Goal: Find specific page/section: Find specific page/section

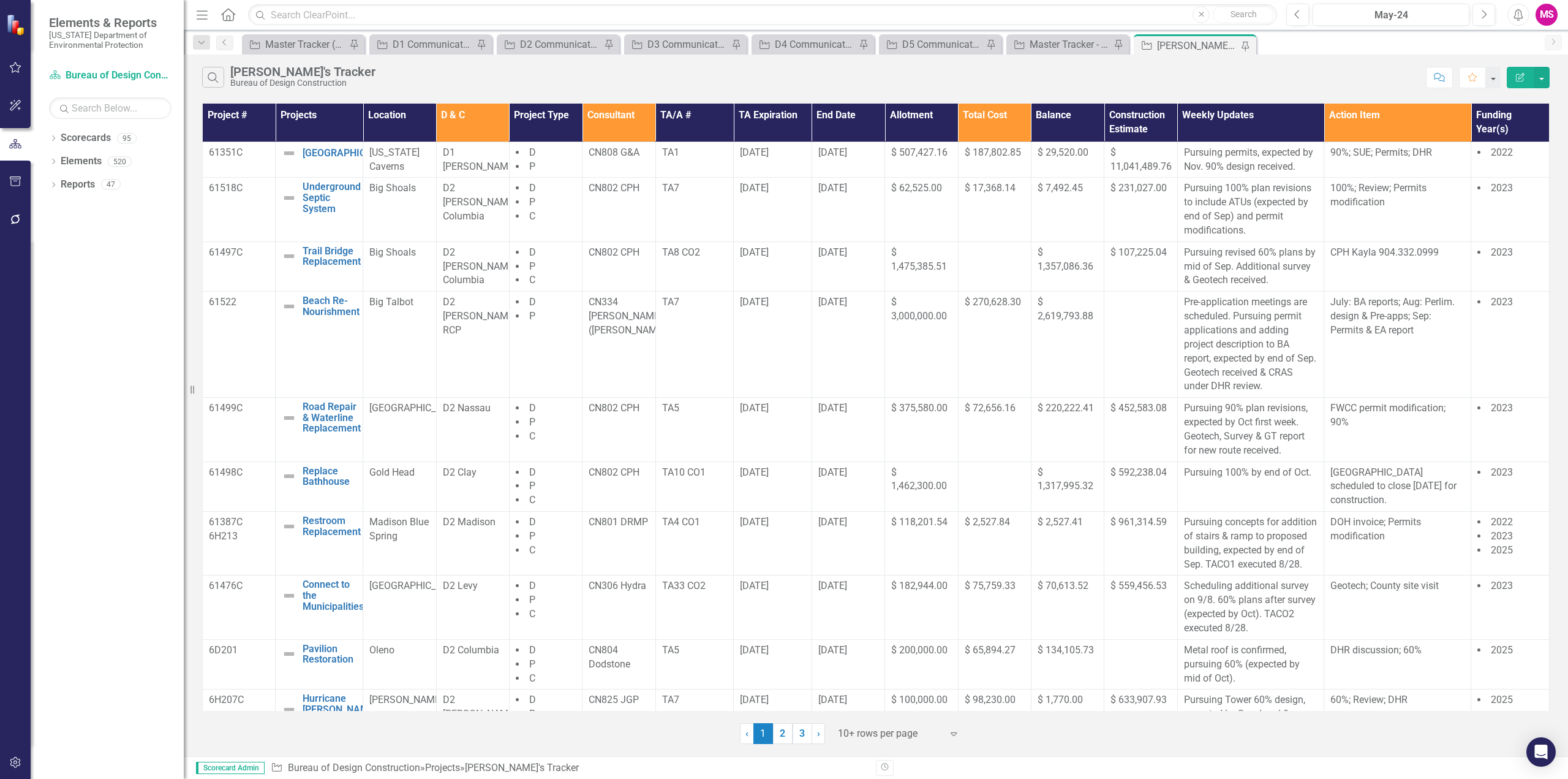
click at [205, 10] on icon "Menu" at bounding box center [202, 14] width 16 height 13
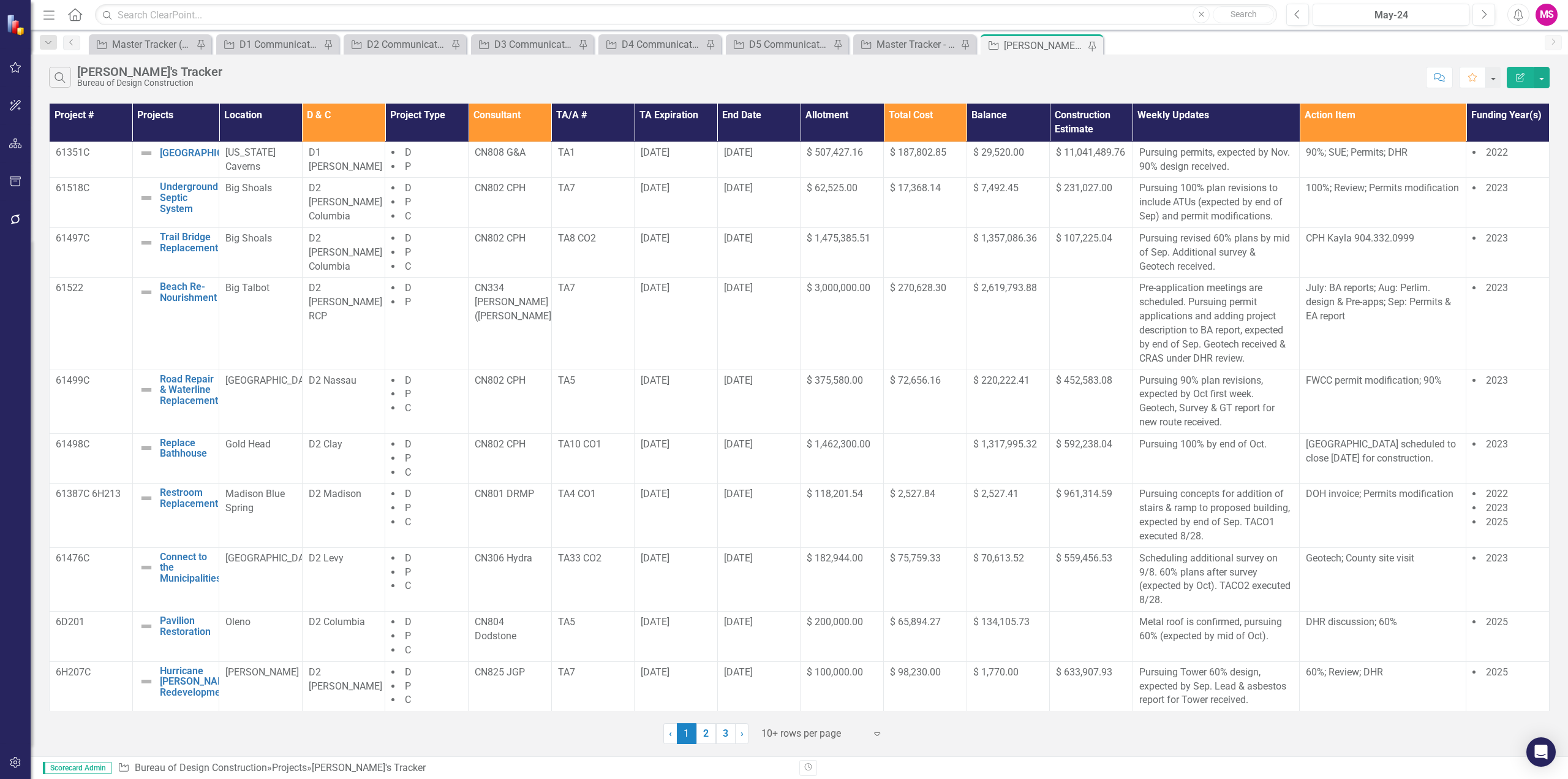
click at [487, 119] on th "Consultant" at bounding box center [510, 123] width 83 height 38
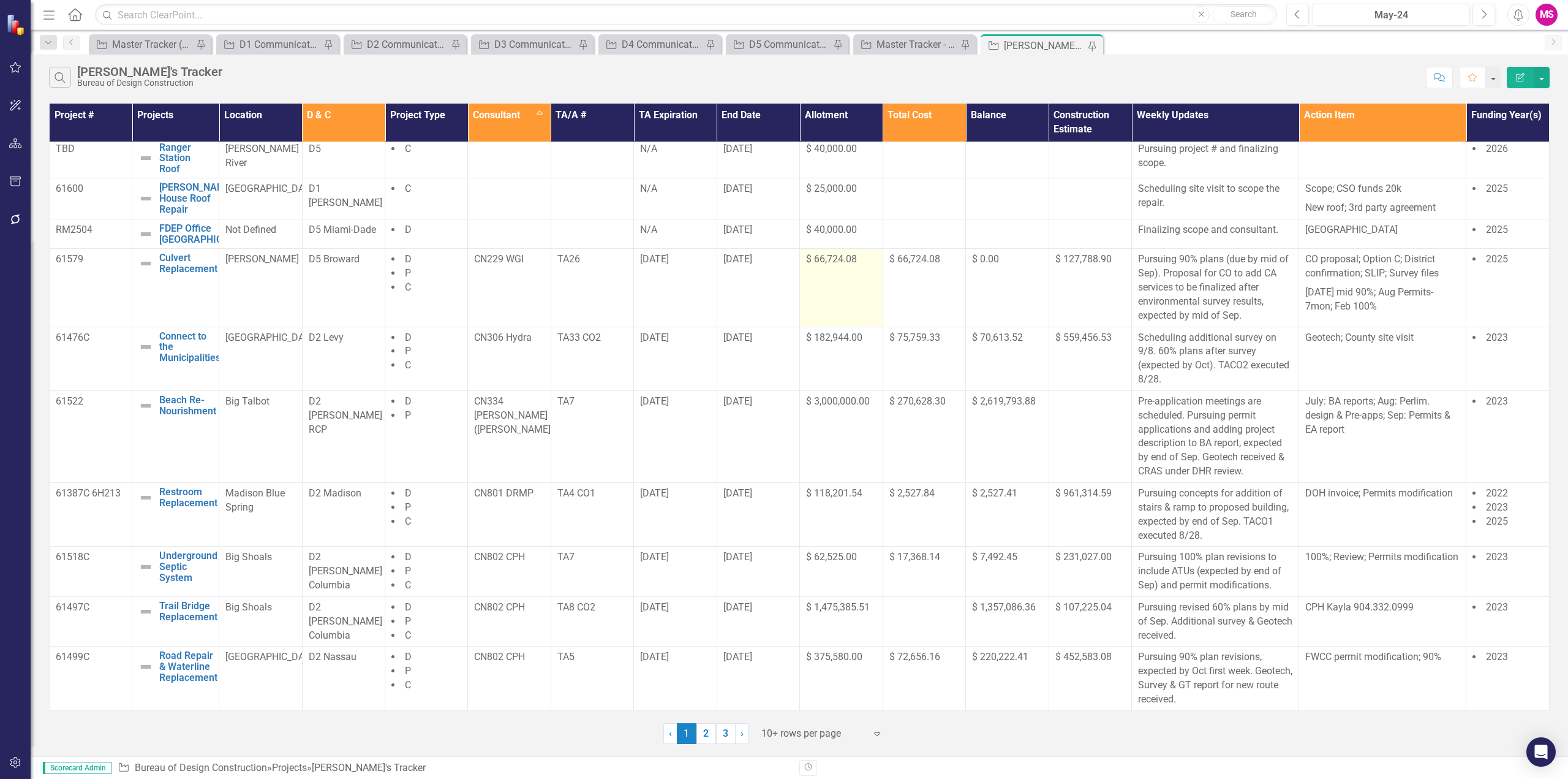
scroll to position [14, 0]
click at [726, 731] on link "3" at bounding box center [725, 734] width 20 height 21
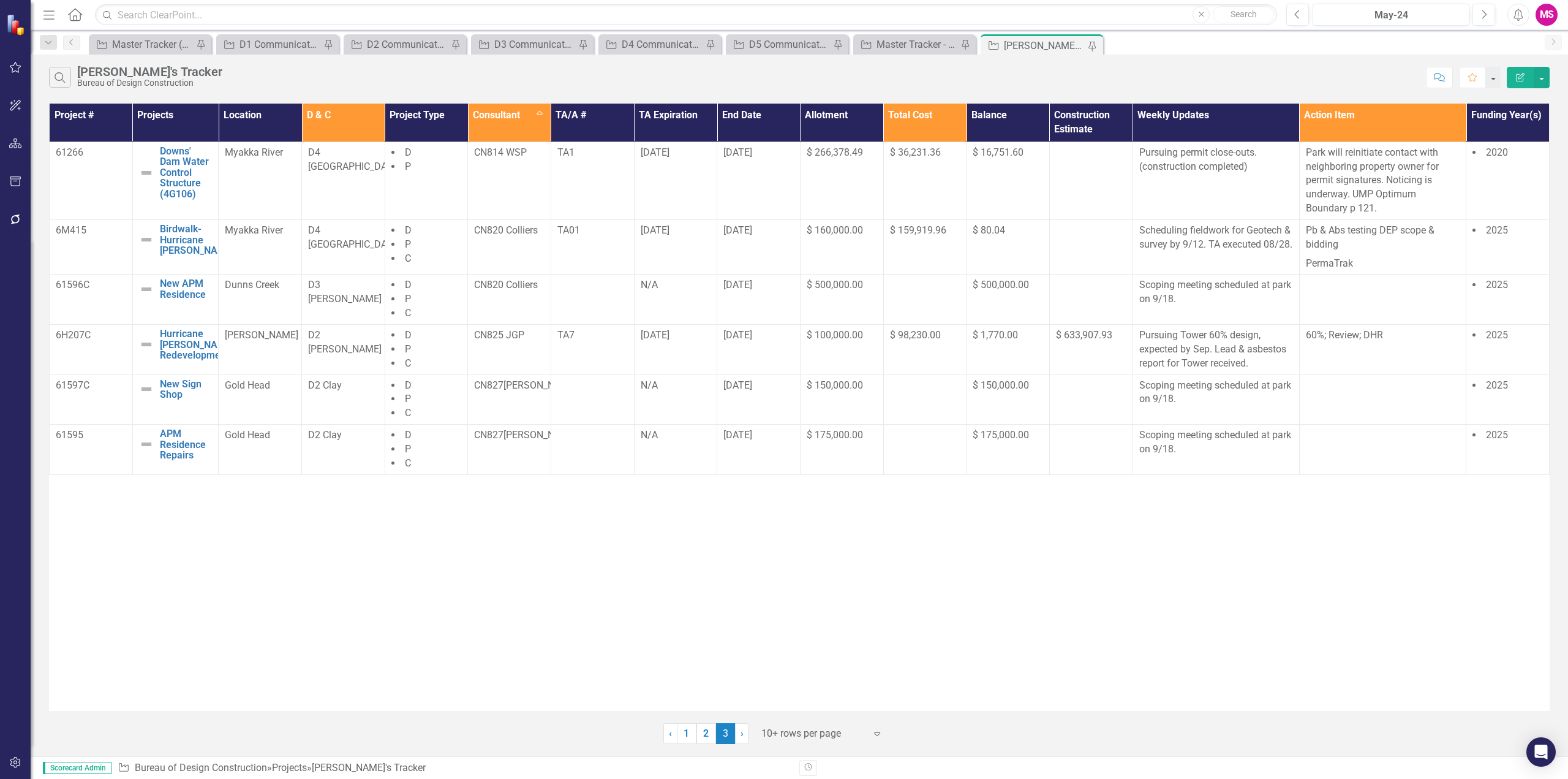
click at [776, 733] on div at bounding box center [813, 734] width 104 height 17
click at [795, 706] on div "Display All Rows" at bounding box center [824, 712] width 115 height 14
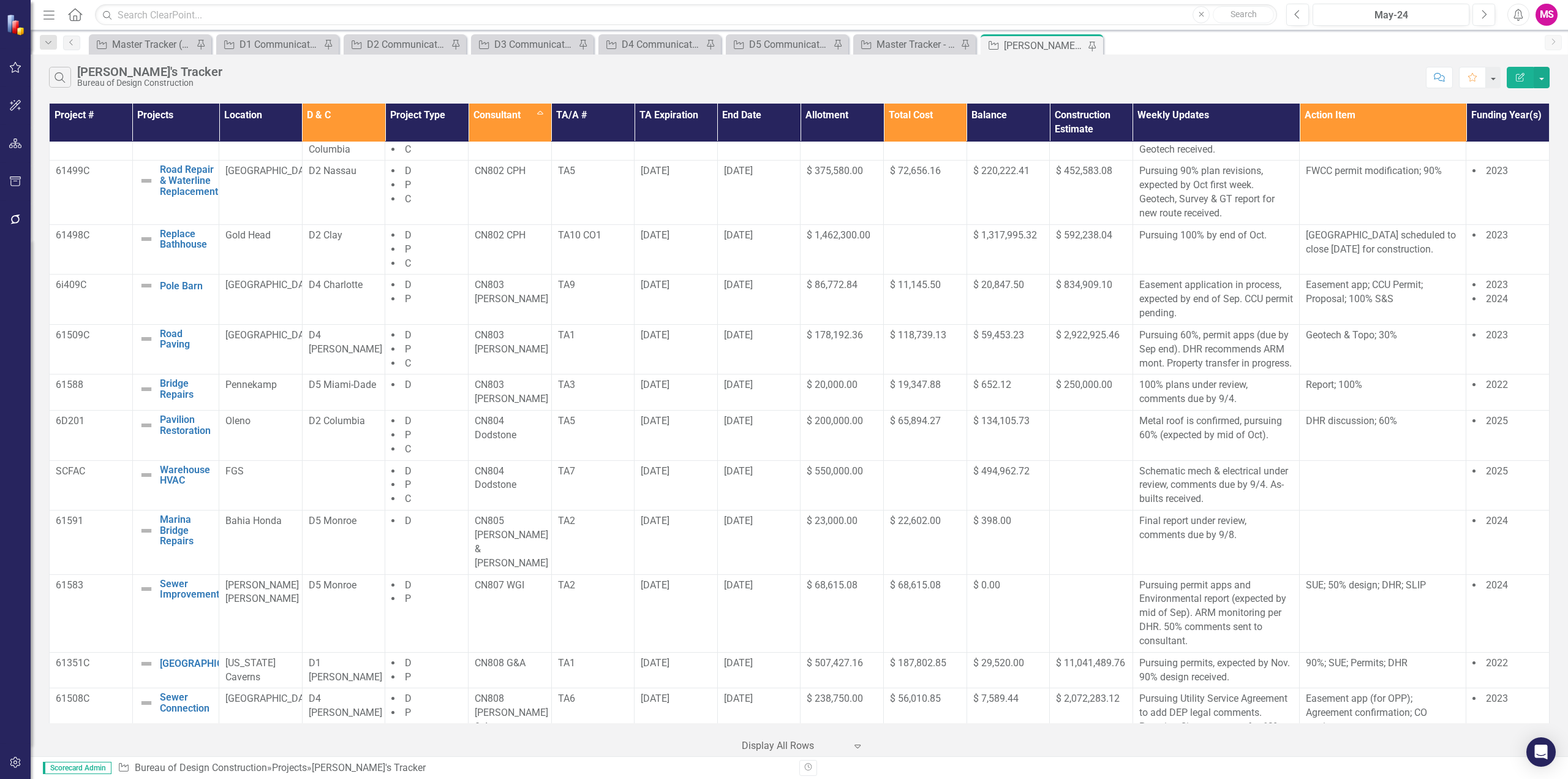
scroll to position [490, 0]
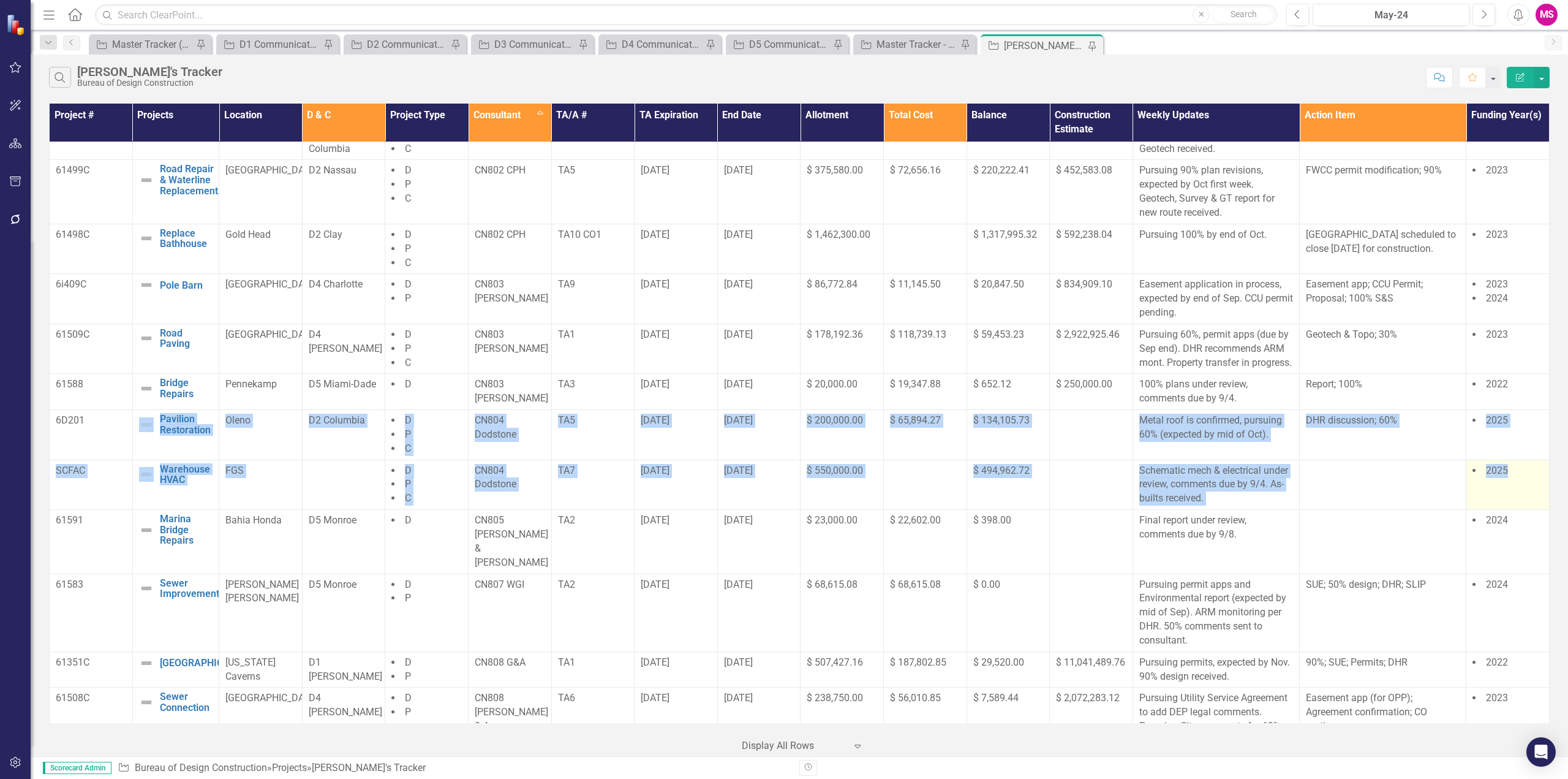
drag, startPoint x: 125, startPoint y: 462, endPoint x: 1519, endPoint y: 487, distance: 1394.2
click at [1519, 487] on tbody "TBD Ranger Station Roof Edit Edit Project Link Open Element [PERSON_NAME] River…" at bounding box center [800, 360] width 1500 height 1418
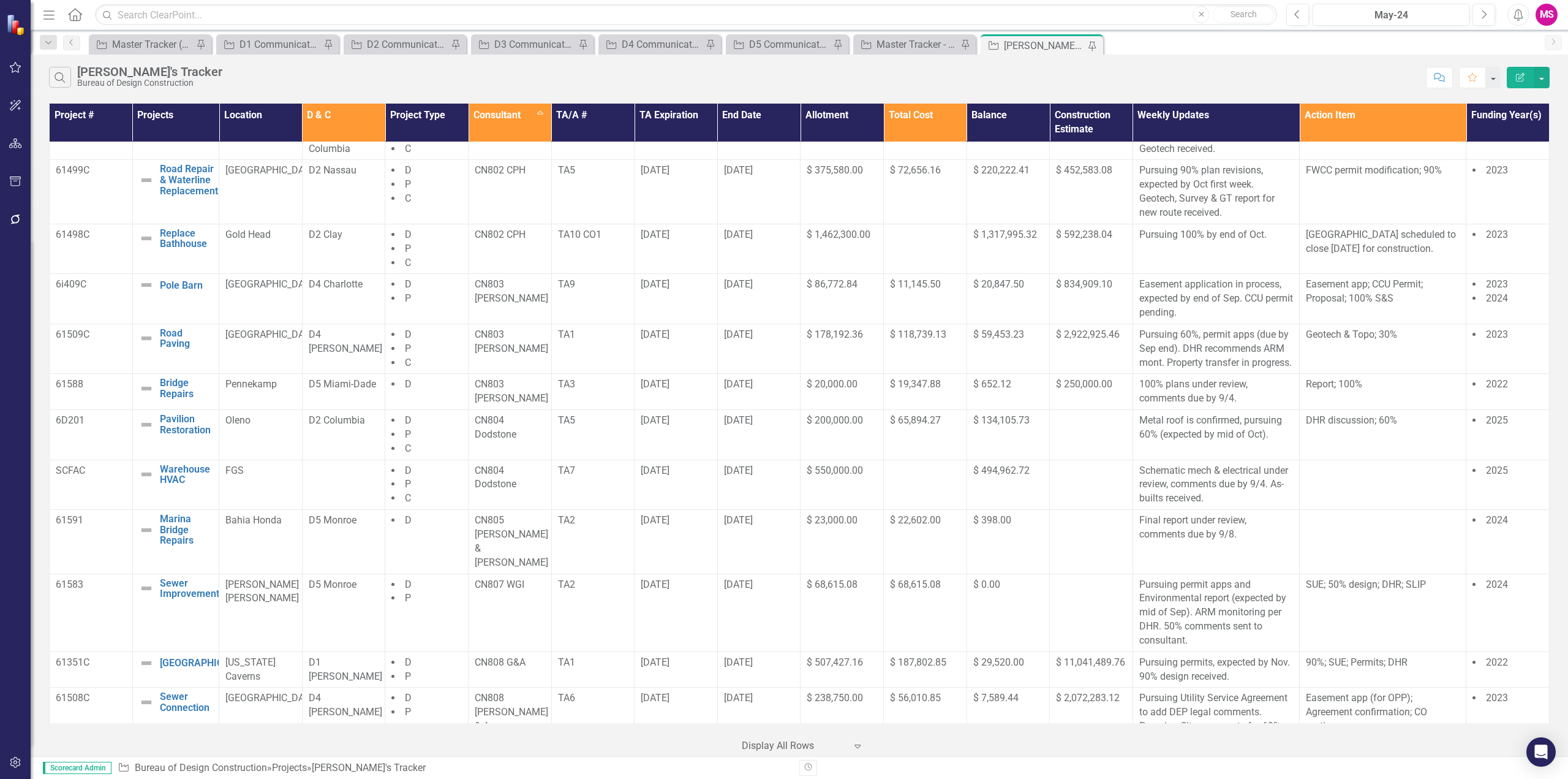
click at [42, 469] on div "Project # Projects Location D & C Project Type Consultant Sort Ascending TA/A #…" at bounding box center [799, 428] width 1538 height 655
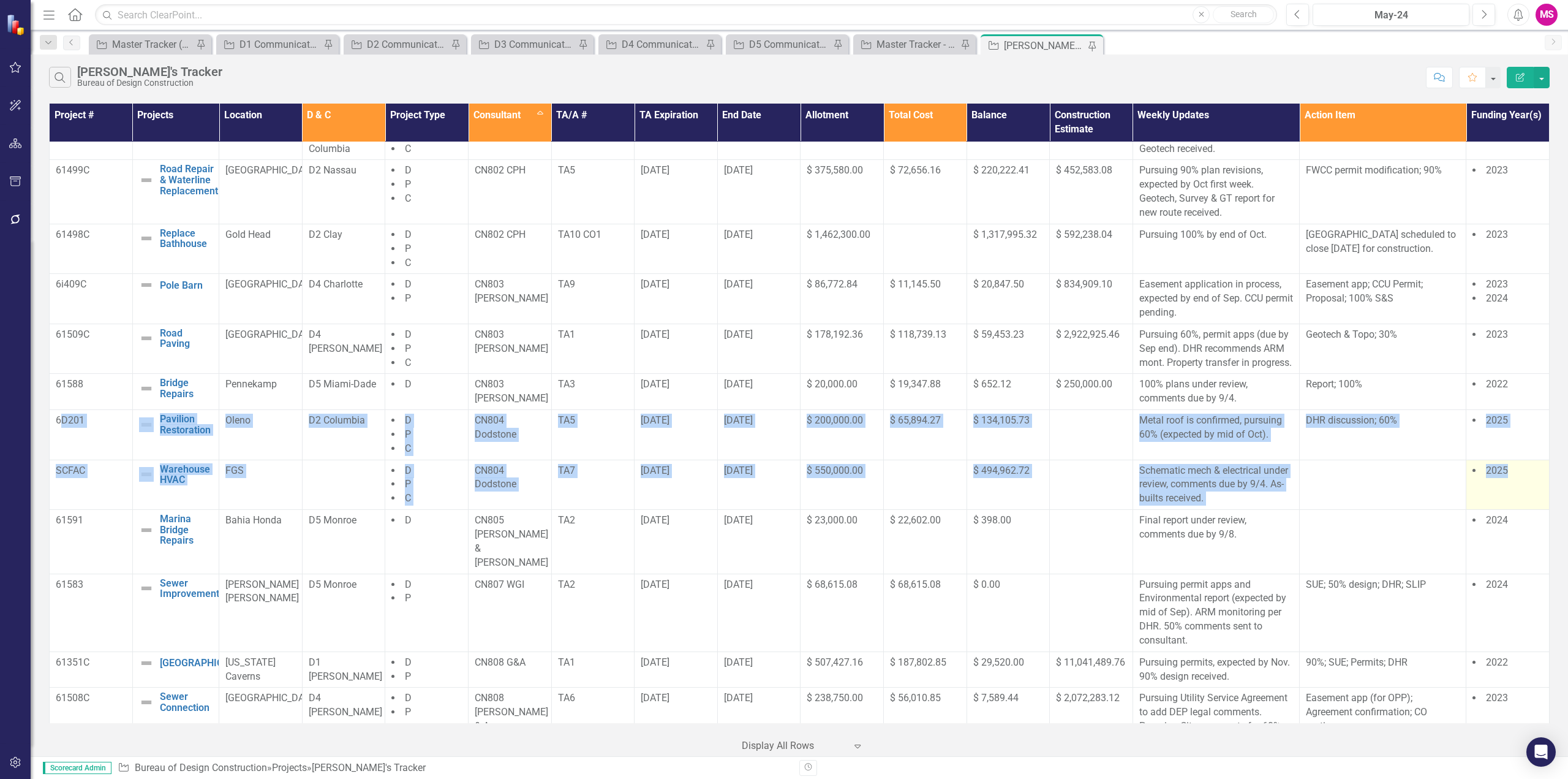
drag, startPoint x: 61, startPoint y: 447, endPoint x: 1528, endPoint y: 507, distance: 1468.2
click at [1528, 507] on tbody "TBD Ranger Station Roof Edit Edit Project Link Open Element [PERSON_NAME] River…" at bounding box center [800, 360] width 1500 height 1418
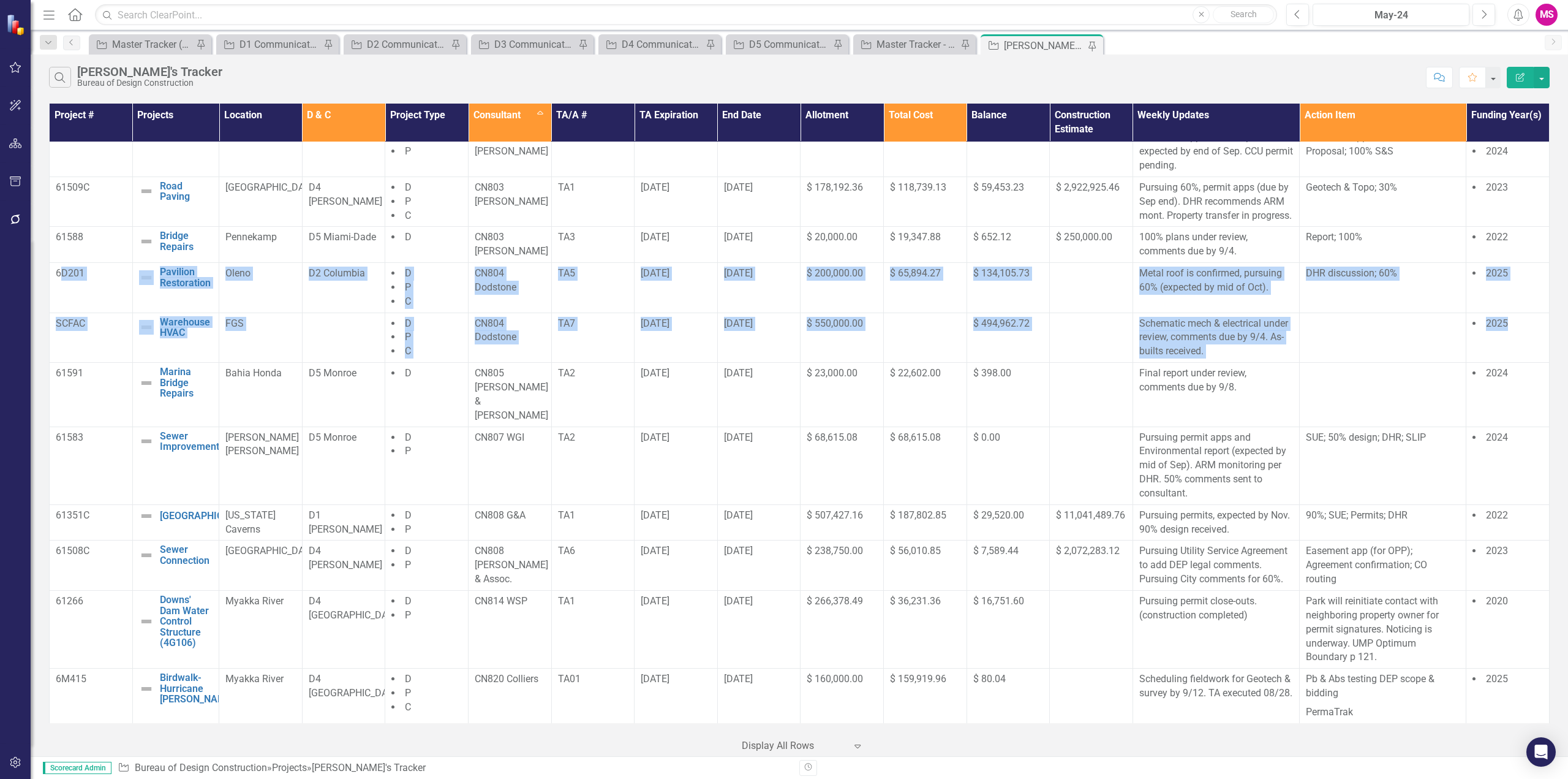
scroll to position [635, 0]
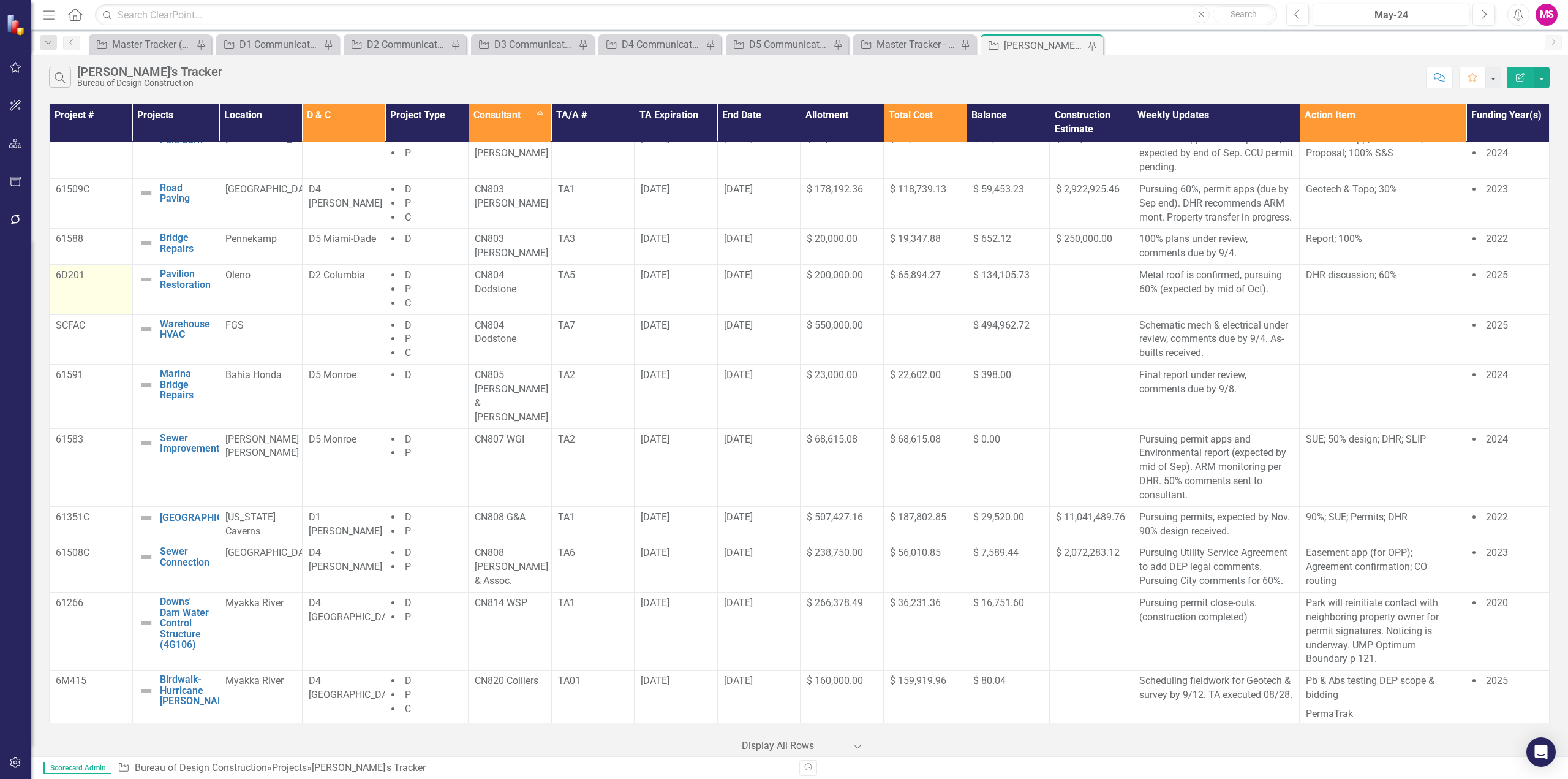
click at [57, 310] on td "6D201" at bounding box center [91, 290] width 83 height 50
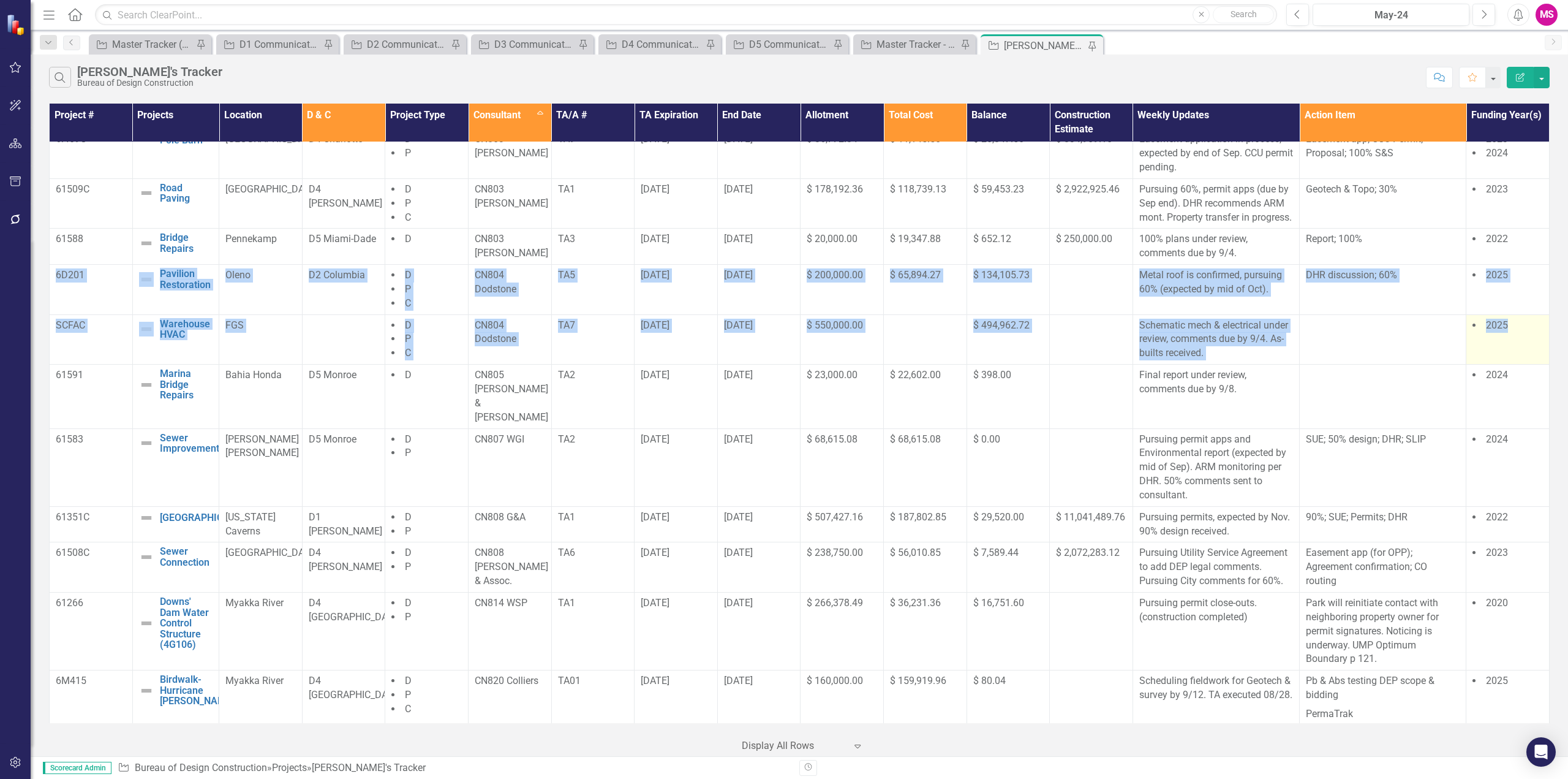
drag, startPoint x: 53, startPoint y: 299, endPoint x: 1523, endPoint y: 358, distance: 1471.2
click at [1523, 358] on tbody "TBD Ranger Station Roof Edit Edit Project Link Open Element [PERSON_NAME] River…" at bounding box center [800, 215] width 1500 height 1418
click at [68, 315] on td "6D201" at bounding box center [91, 290] width 83 height 50
drag, startPoint x: 57, startPoint y: 303, endPoint x: 1526, endPoint y: 360, distance: 1470.1
click at [1526, 360] on tbody "TBD Ranger Station Roof Edit Edit Project Link Open Element [PERSON_NAME] River…" at bounding box center [800, 215] width 1500 height 1418
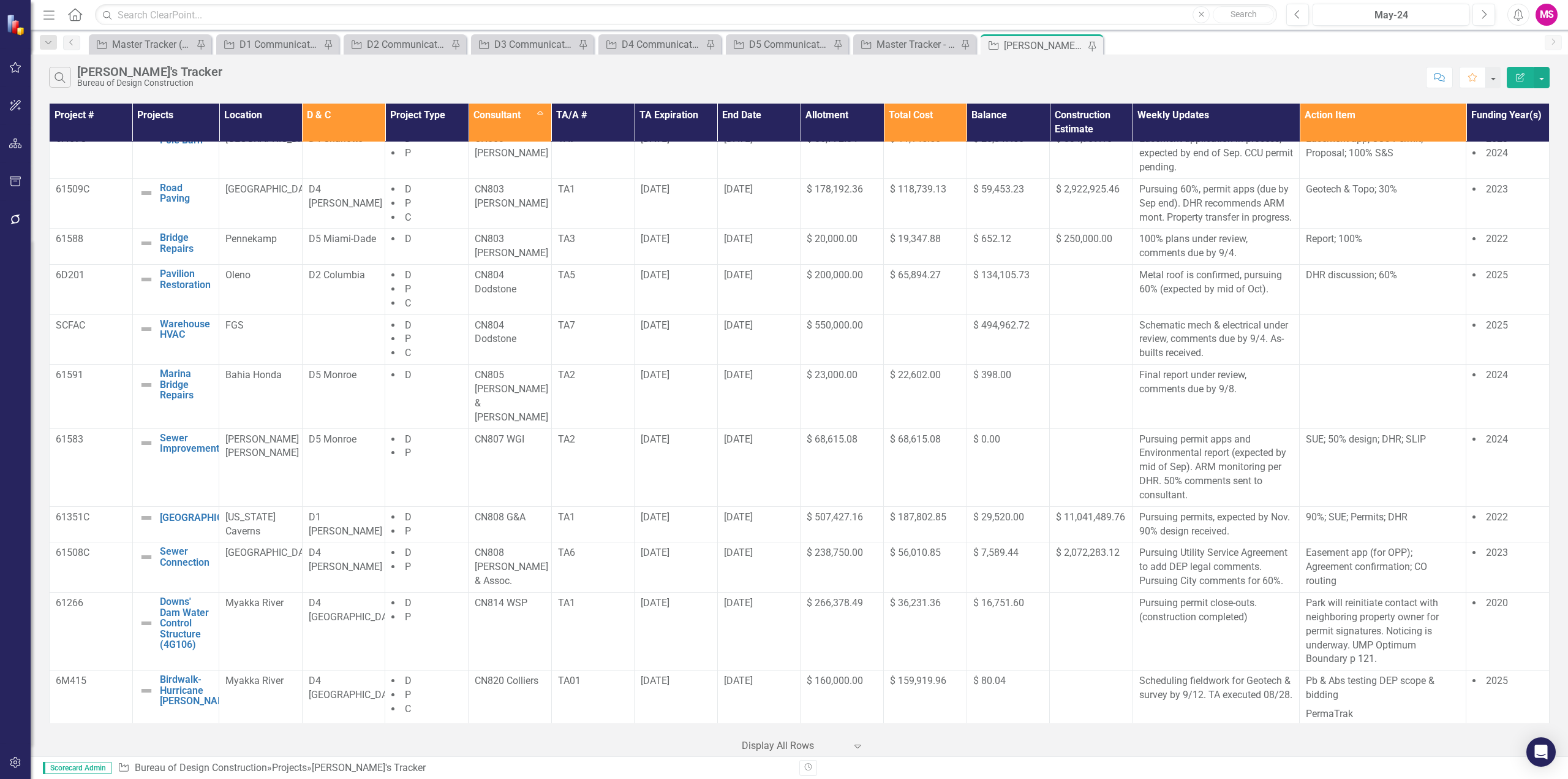
click at [45, 301] on div "Project # Projects Location D & C Project Type Consultant Sort Ascending TA/A #…" at bounding box center [799, 428] width 1538 height 655
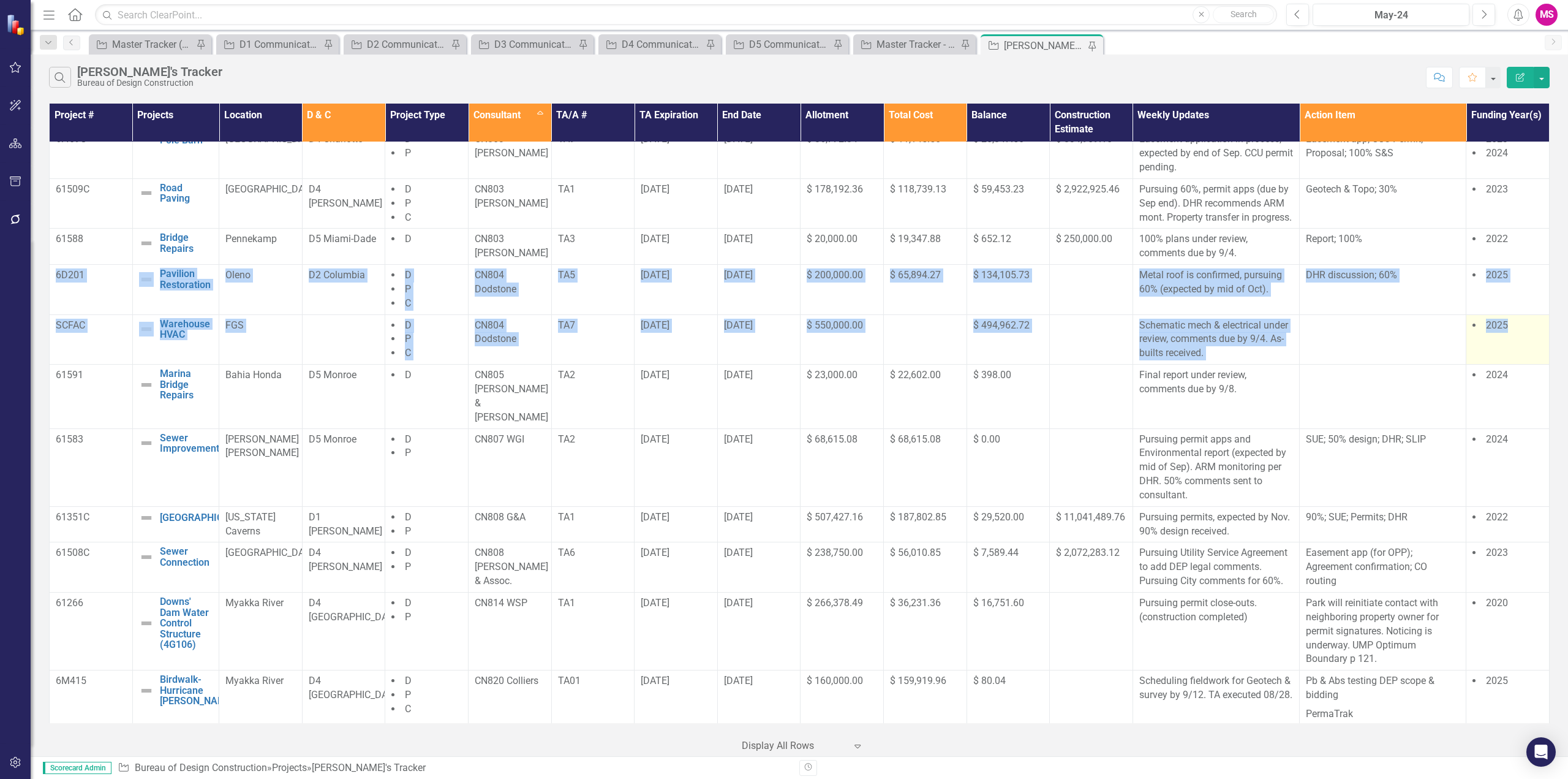
drag, startPoint x: 57, startPoint y: 299, endPoint x: 1520, endPoint y: 354, distance: 1464.0
click at [1520, 354] on tbody "TBD Ranger Station Roof Edit Edit Project Link Open Element [PERSON_NAME] River…" at bounding box center [800, 215] width 1500 height 1418
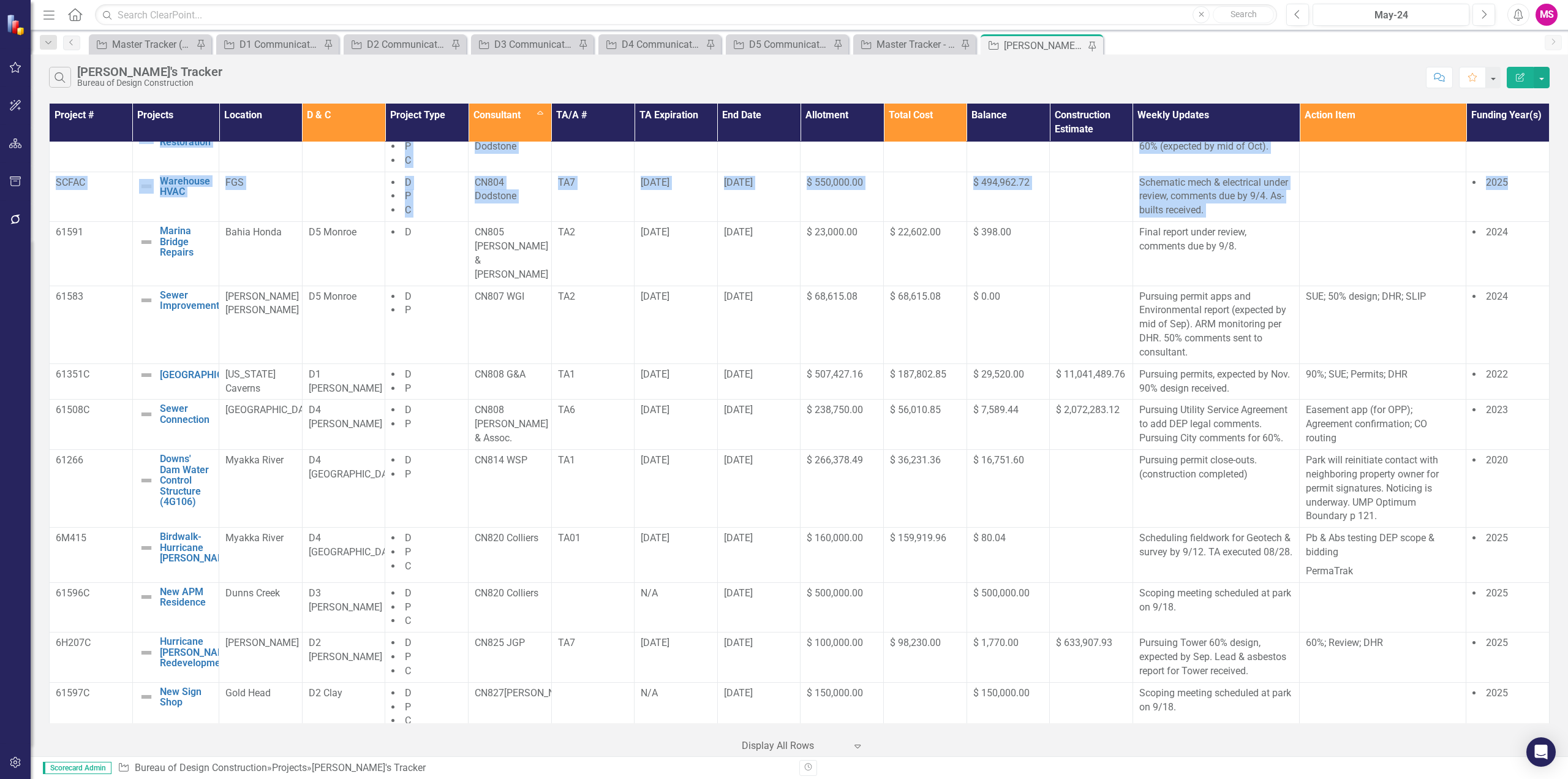
scroll to position [781, 0]
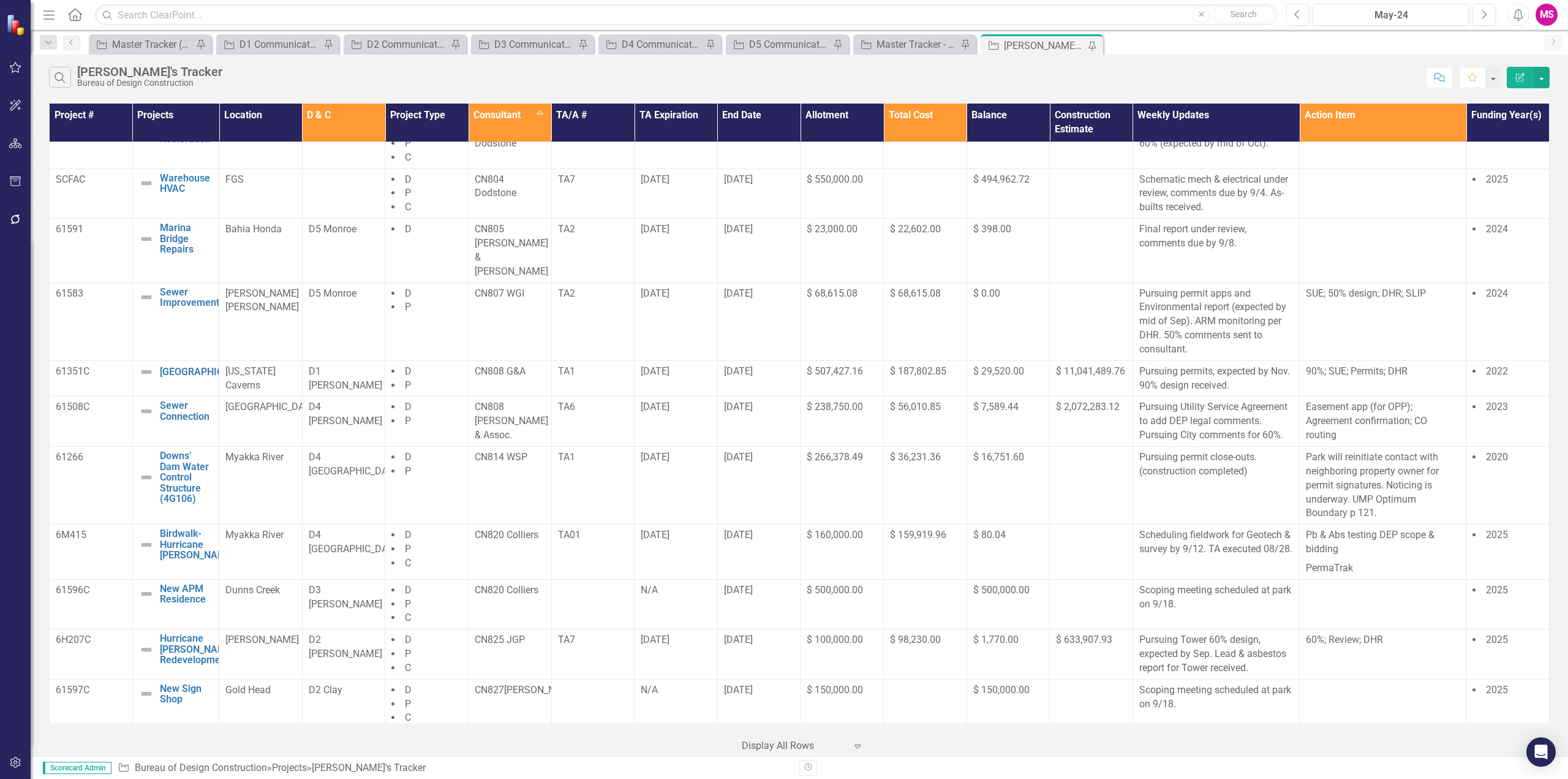
click at [46, 236] on div "Project # Projects Location D & C Project Type Consultant Sort Ascending TA/A #…" at bounding box center [799, 428] width 1538 height 655
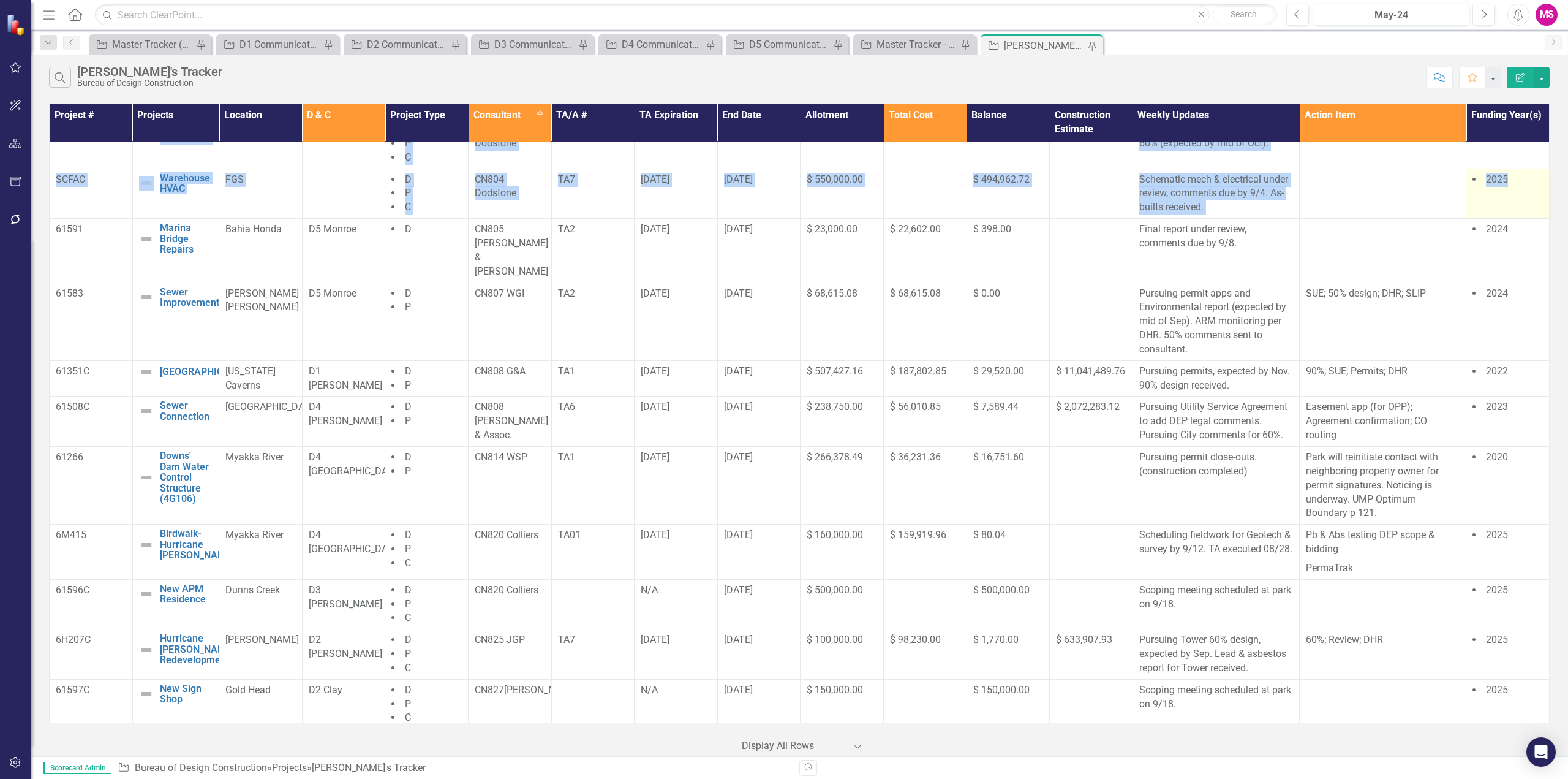
drag, startPoint x: 58, startPoint y: 162, endPoint x: 1526, endPoint y: 218, distance: 1469.1
click at [1526, 218] on tbody "TBD Ranger Station Roof Edit Edit Project Link Open Element [PERSON_NAME] River…" at bounding box center [800, 69] width 1500 height 1418
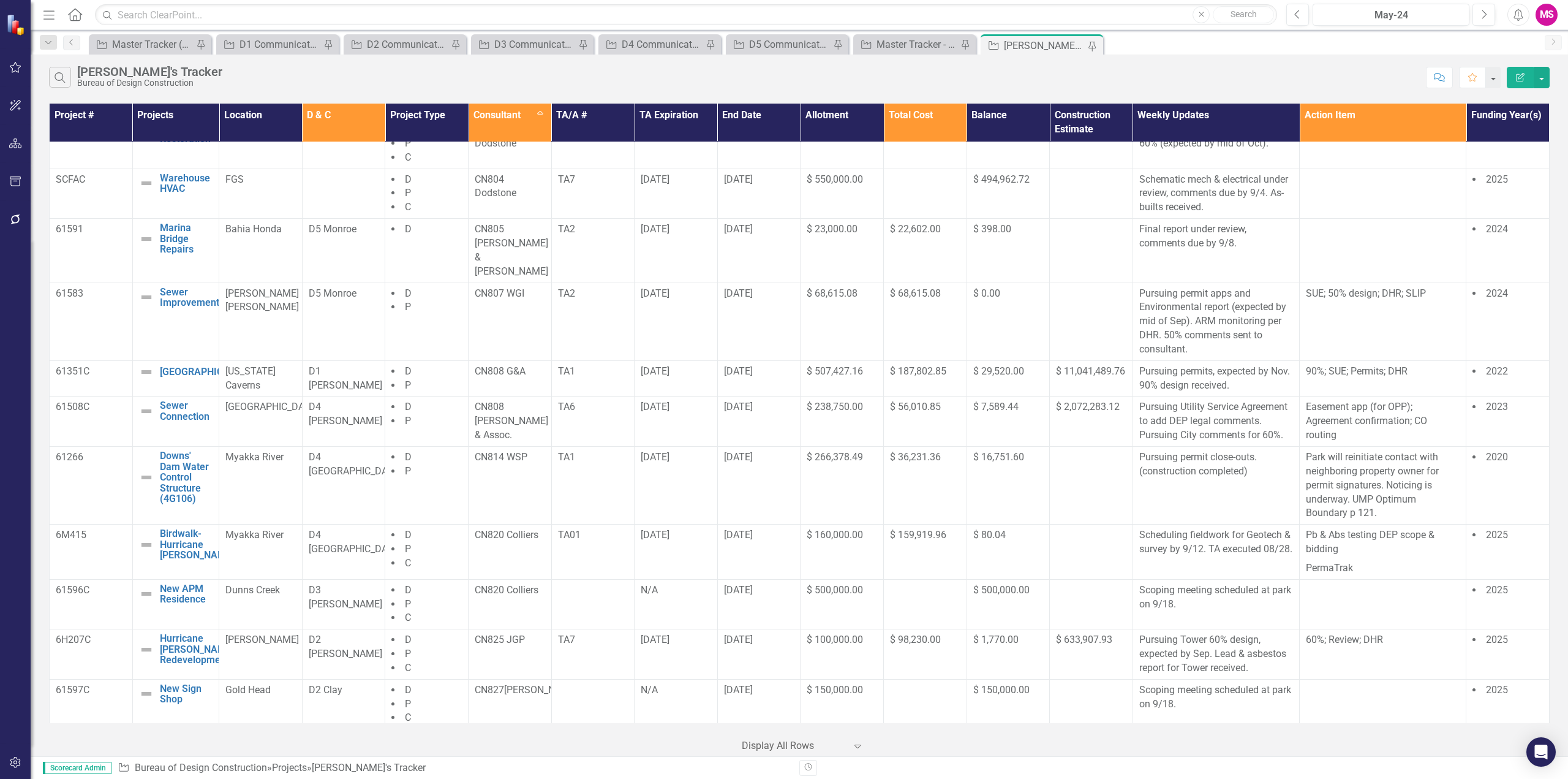
click at [1376, 45] on div "Project Master Tracker (External) Pin Project D1 Communications Tracker Pin Pro…" at bounding box center [812, 44] width 1452 height 20
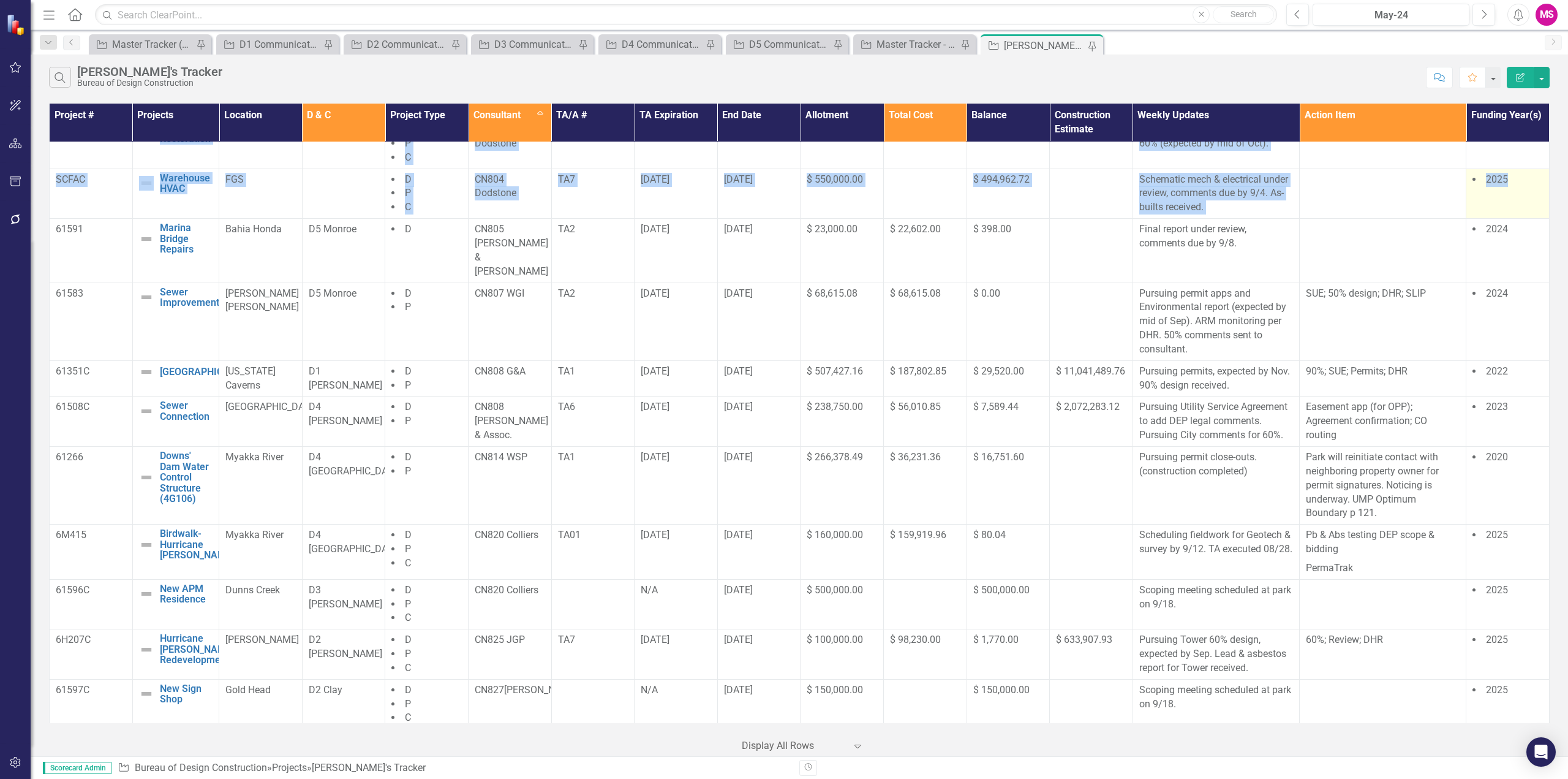
drag, startPoint x: 58, startPoint y: 156, endPoint x: 1527, endPoint y: 215, distance: 1470.2
click at [1527, 215] on tbody "TBD Ranger Station Roof Edit Edit Project Link Open Element [PERSON_NAME] River…" at bounding box center [800, 69] width 1500 height 1418
click at [591, 169] on td "TA5" at bounding box center [593, 144] width 83 height 50
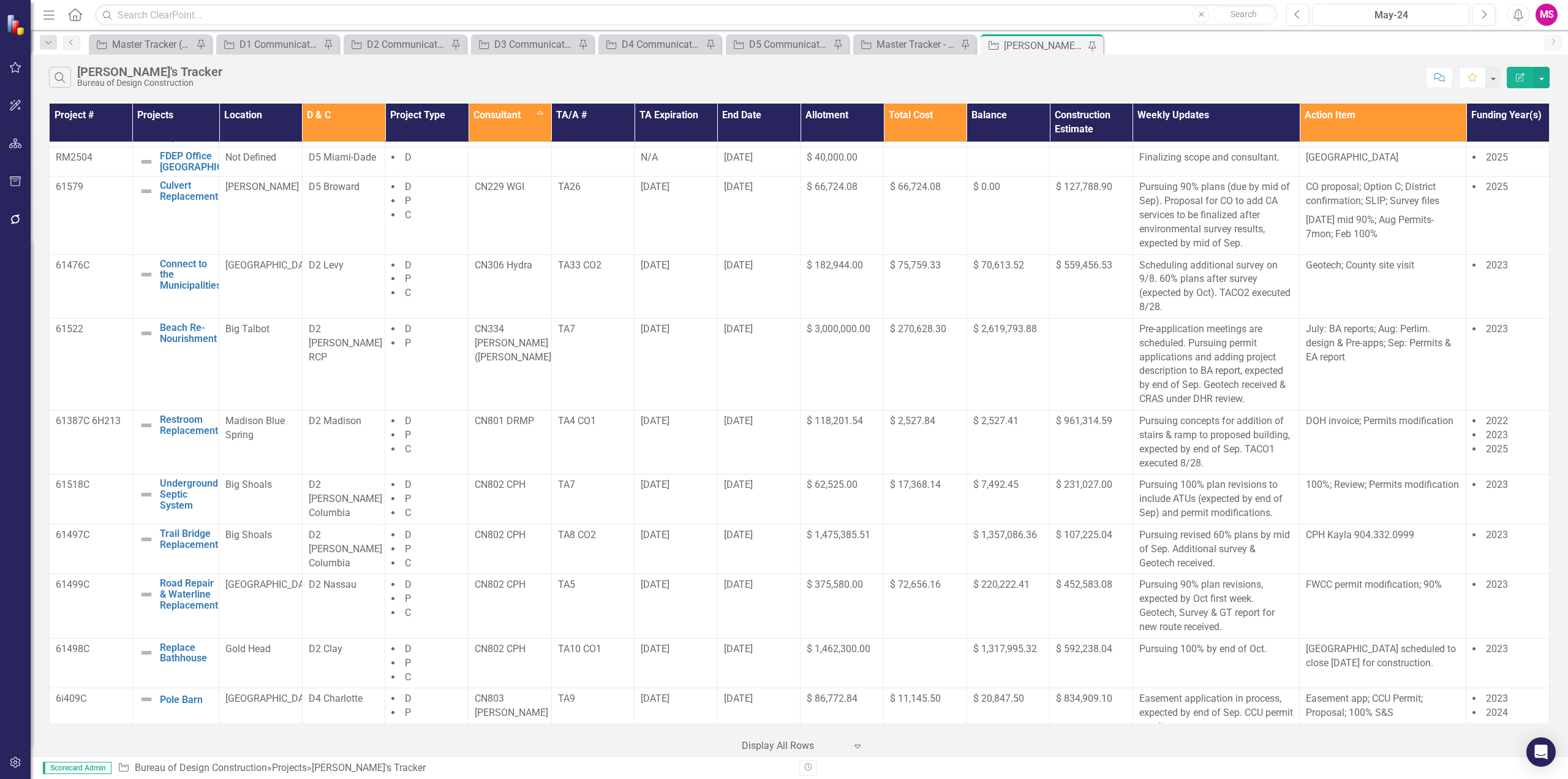
scroll to position [0, 0]
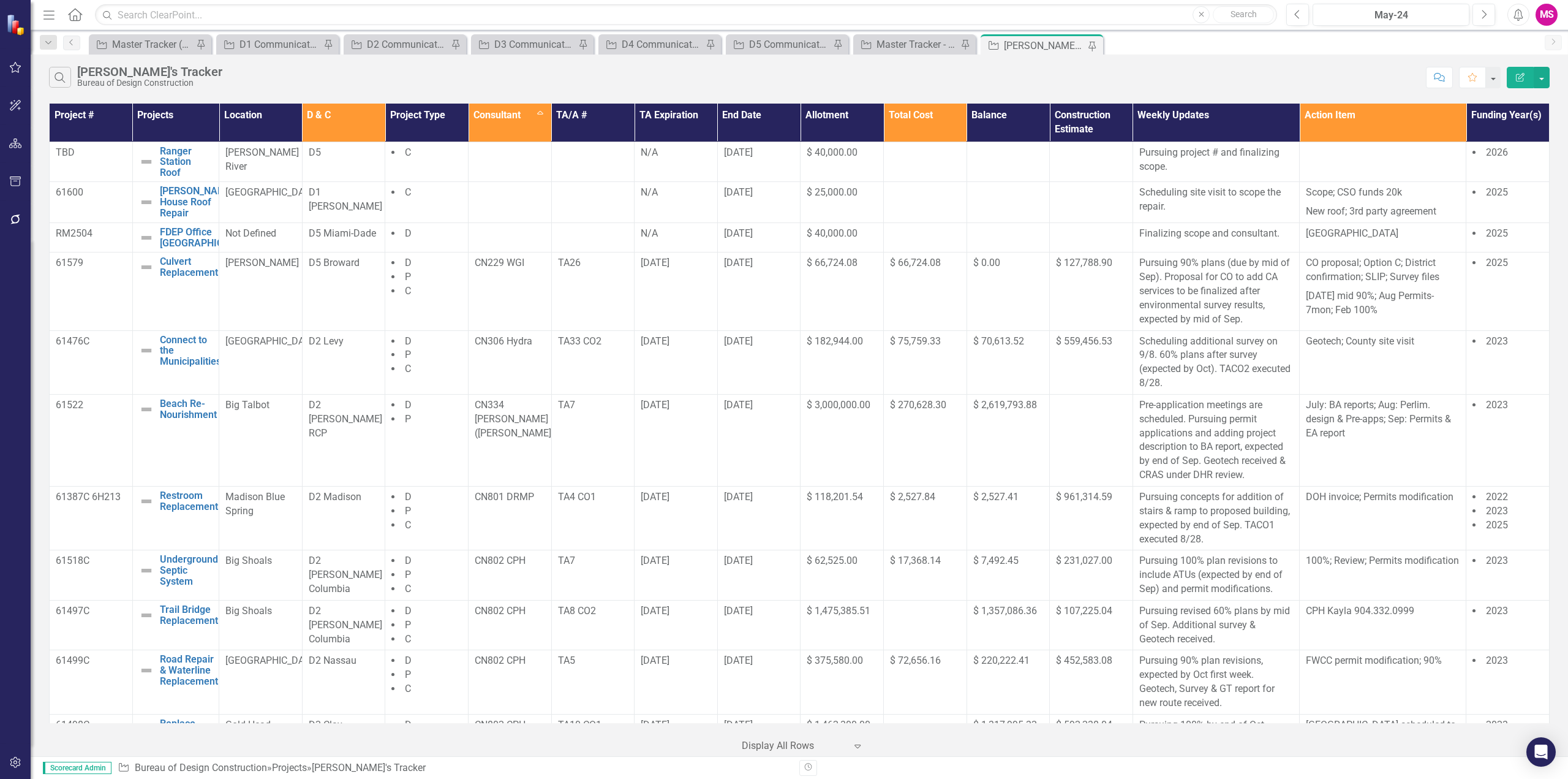
click at [77, 125] on th "Project #" at bounding box center [91, 123] width 83 height 38
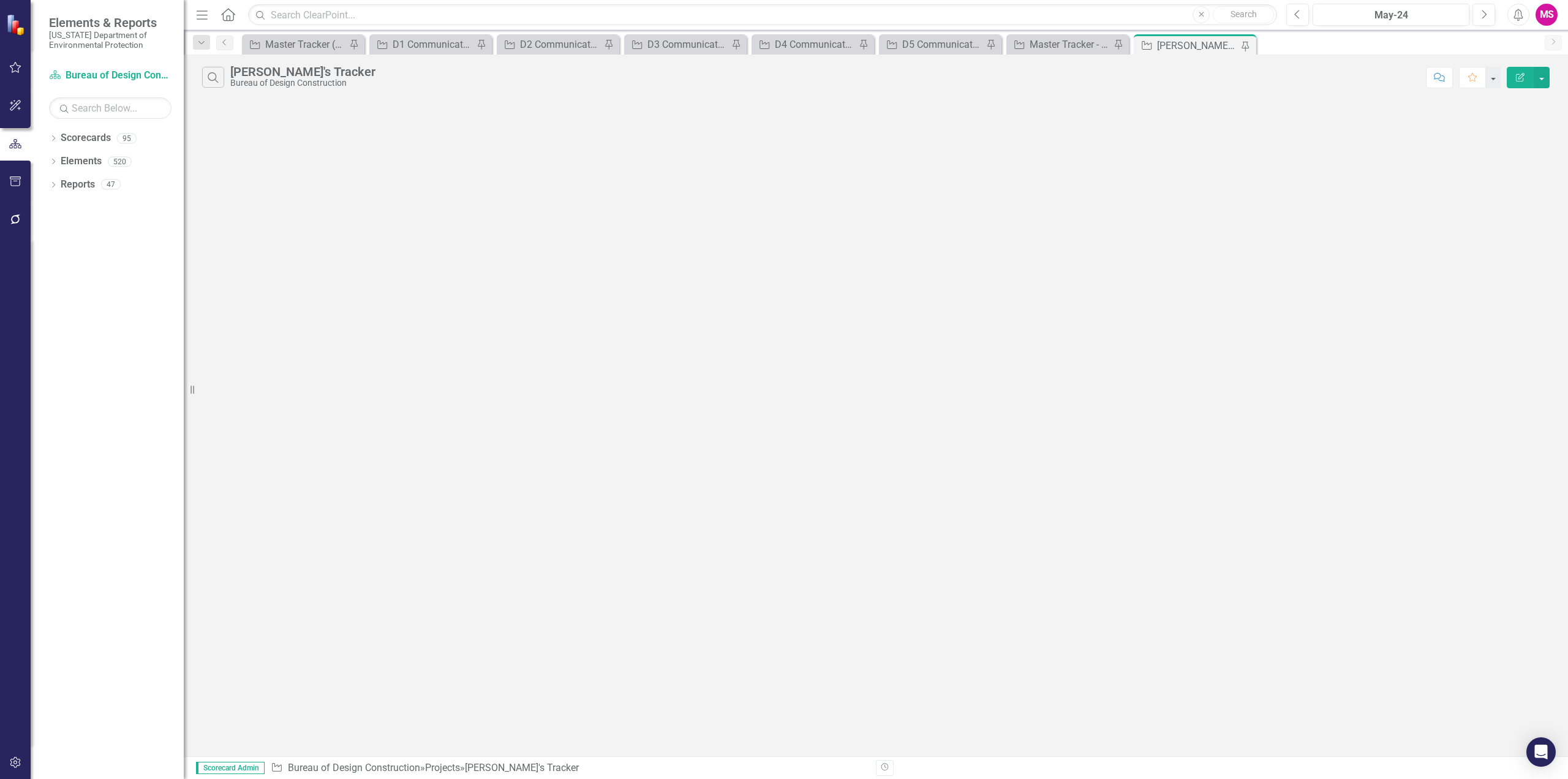
click at [203, 14] on icon "Menu" at bounding box center [202, 14] width 16 height 13
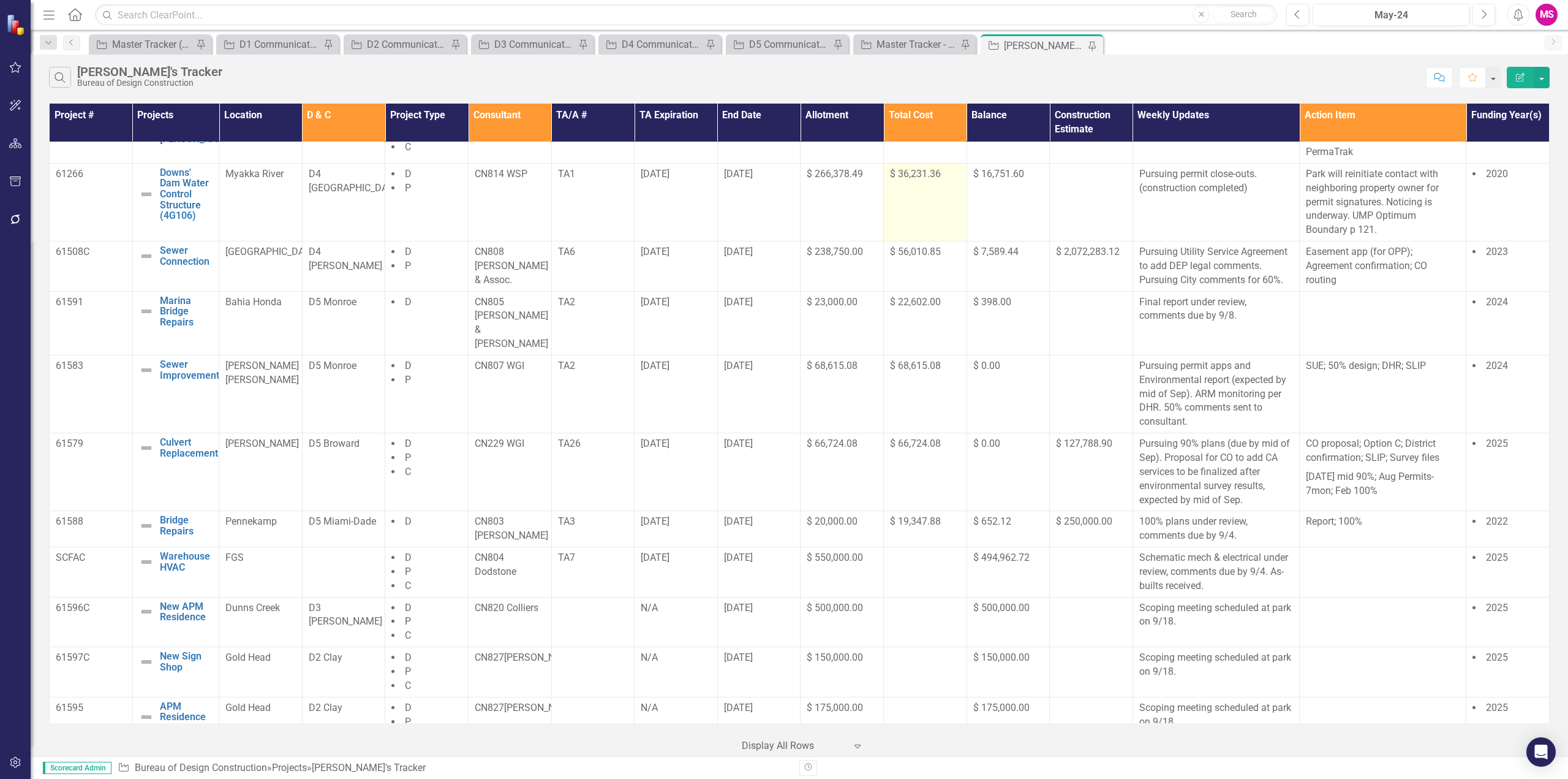
scroll to position [839, 0]
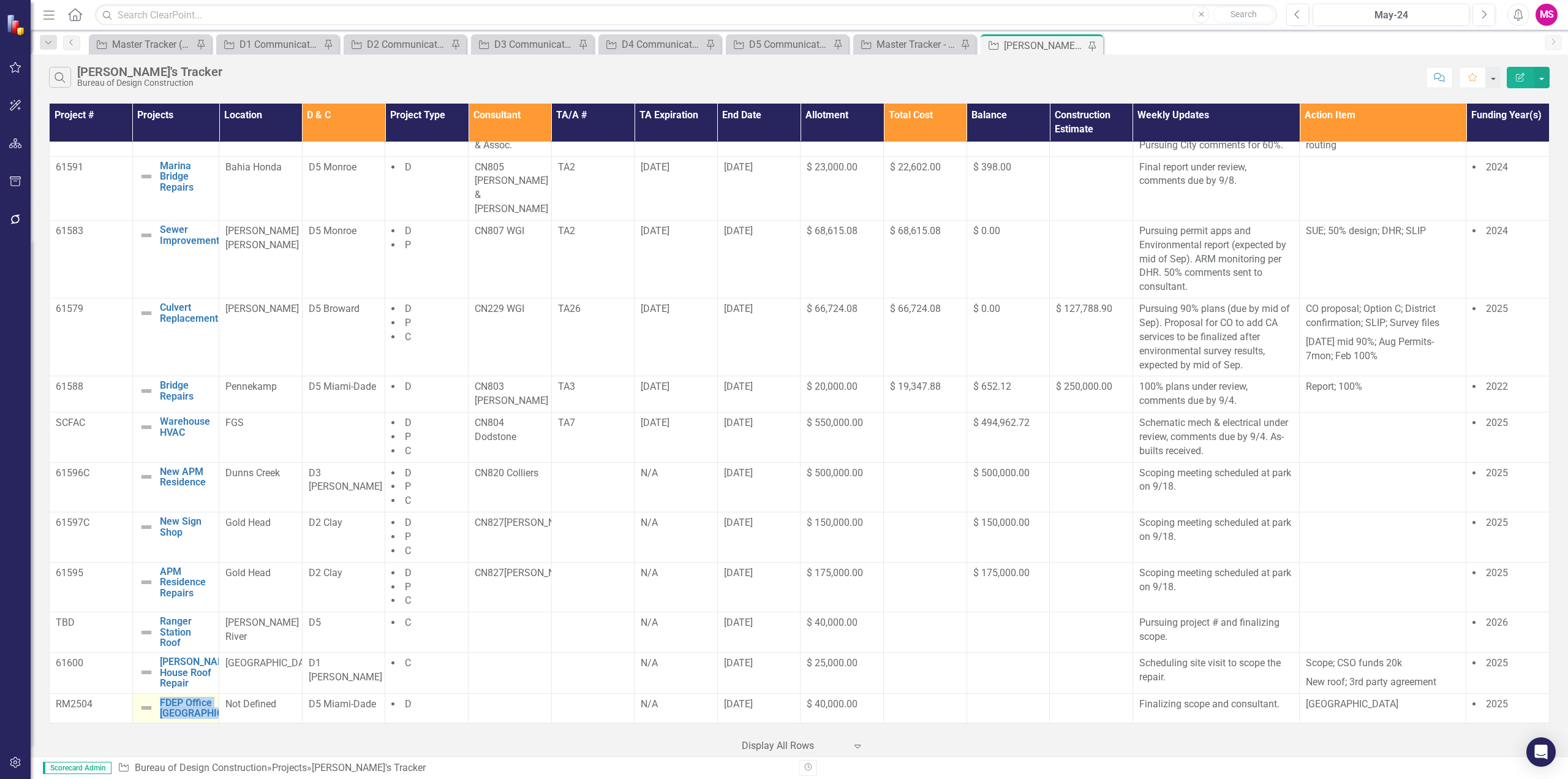
drag, startPoint x: 158, startPoint y: 688, endPoint x: 175, endPoint y: 719, distance: 35.4
click at [175, 719] on td "FDEP Office Biscayne Bay Edit Edit Project Link Open Element" at bounding box center [176, 707] width 87 height 30
copy link "FDEP Office [GEOGRAPHIC_DATA]"
